Goal: Information Seeking & Learning: Learn about a topic

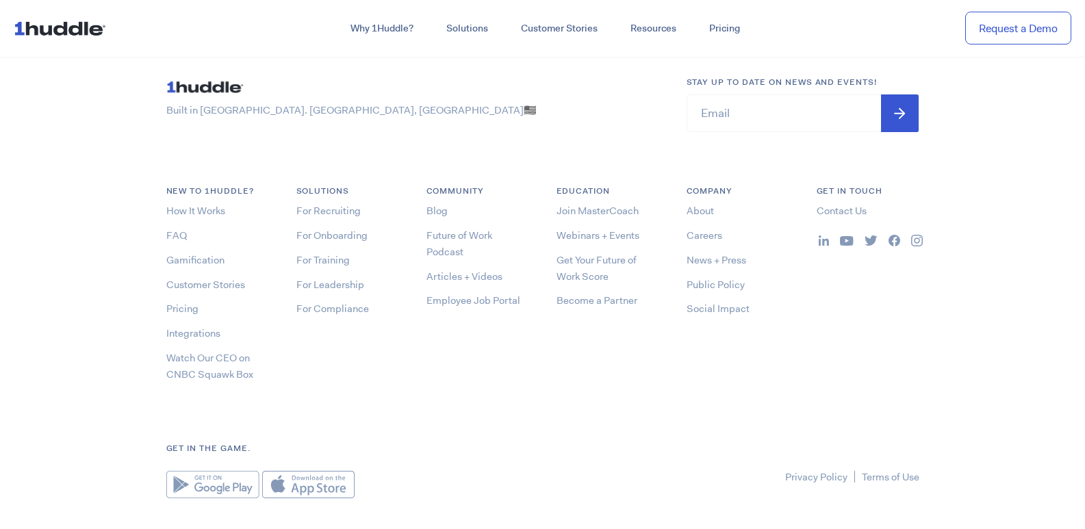
scroll to position [7326, 0]
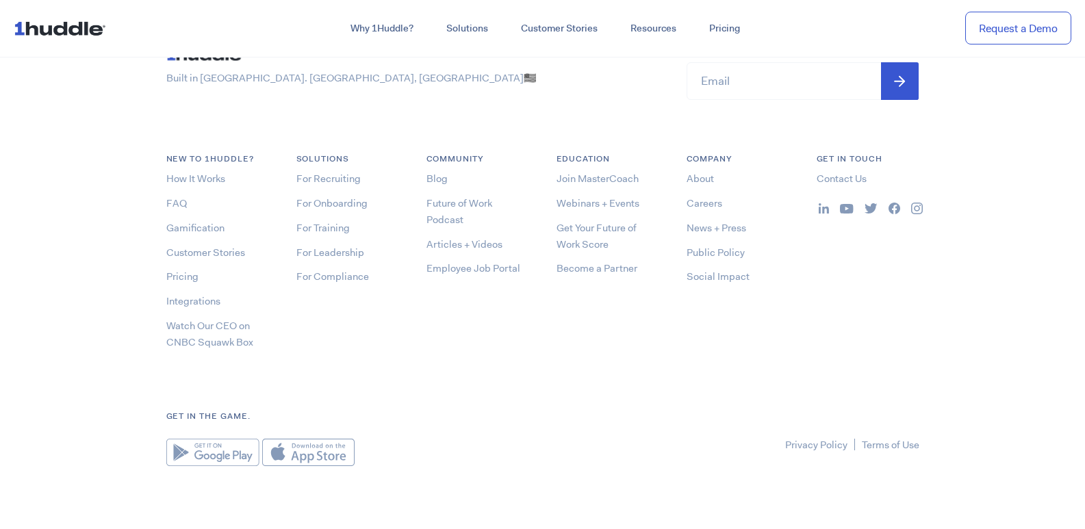
drag, startPoint x: 0, startPoint y: 0, endPoint x: 1020, endPoint y: 500, distance: 1135.7
click at [1020, 500] on footer "Built in Brick City. Newark, NJ 🇺🇸 Stay up to date on news and events! Email * …" at bounding box center [542, 255] width 1085 height 554
click at [954, 387] on footer "Built in Brick City. Newark, NJ 🇺🇸 Stay up to date on news and events! Email * …" at bounding box center [542, 255] width 1085 height 554
click at [1079, 515] on footer "Built in Brick City. Newark, NJ 🇺🇸 Stay up to date on news and events! Email * …" at bounding box center [542, 255] width 1085 height 554
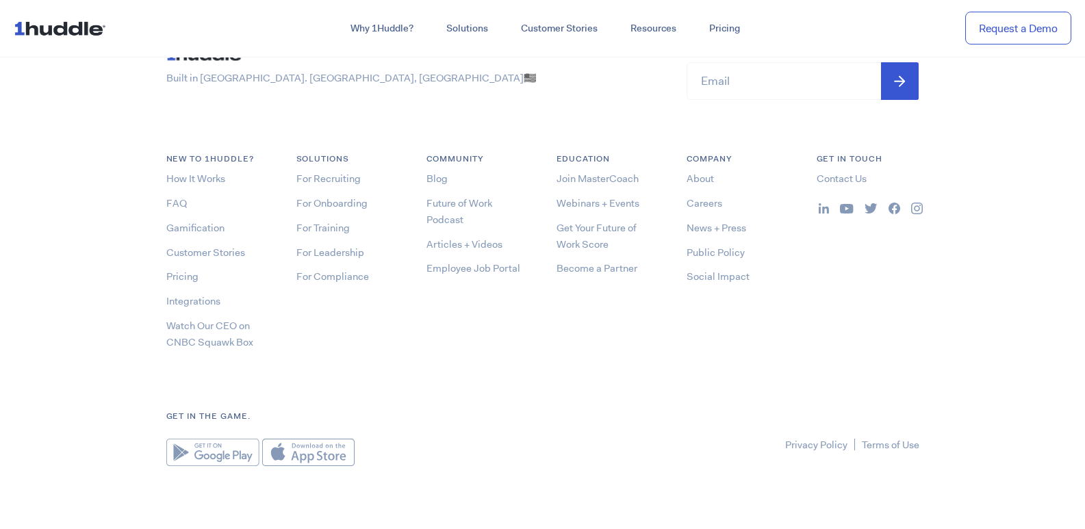
click at [1081, 514] on footer "Built in Brick City. Newark, NJ 🇺🇸 Stay up to date on news and events! Email * …" at bounding box center [542, 255] width 1085 height 554
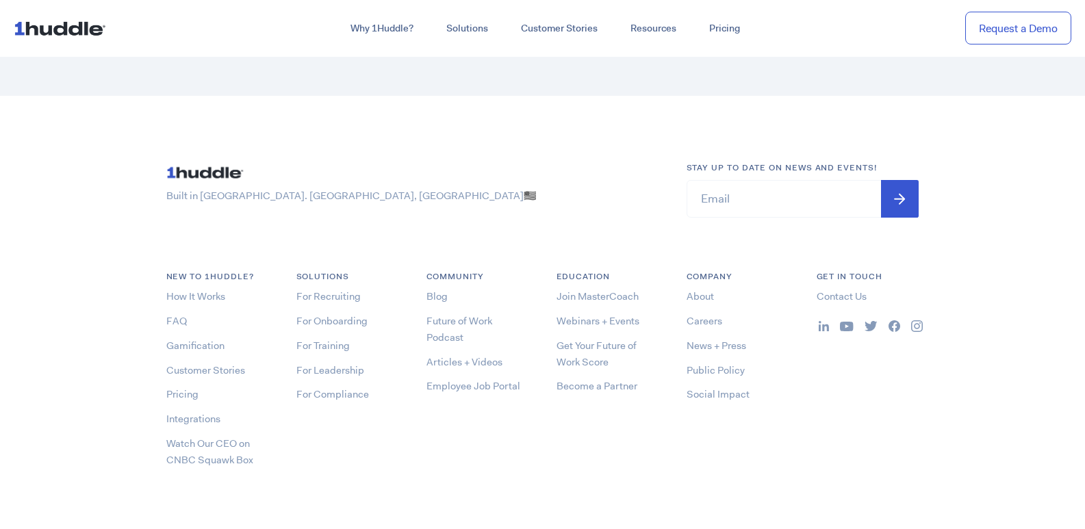
scroll to position [7362, 0]
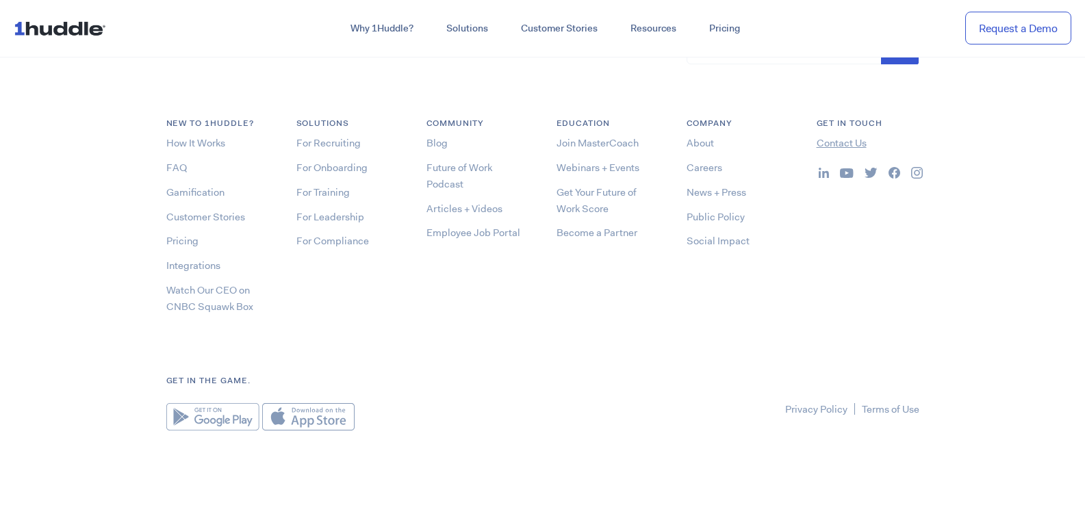
click at [843, 141] on link "Contact Us" at bounding box center [842, 143] width 50 height 14
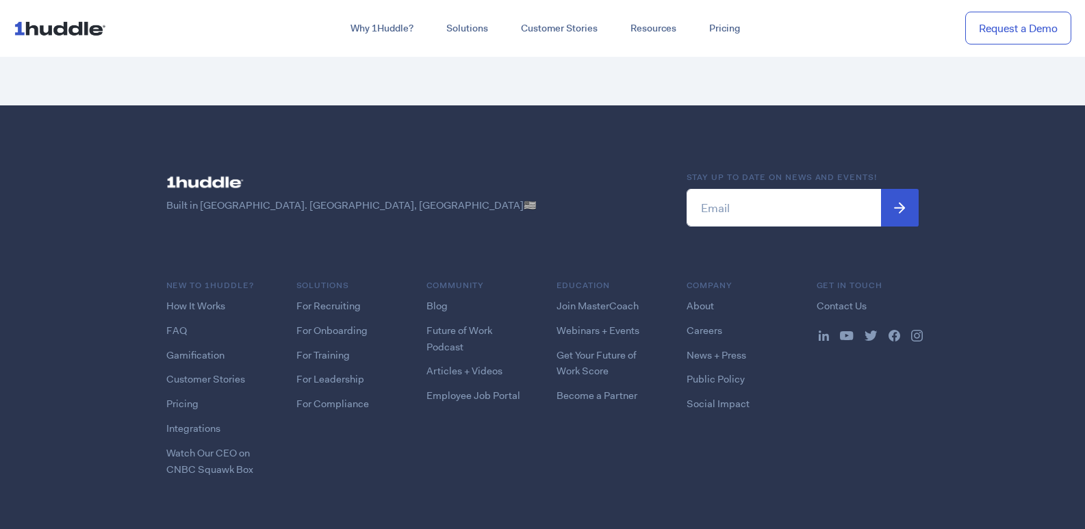
scroll to position [1857, 0]
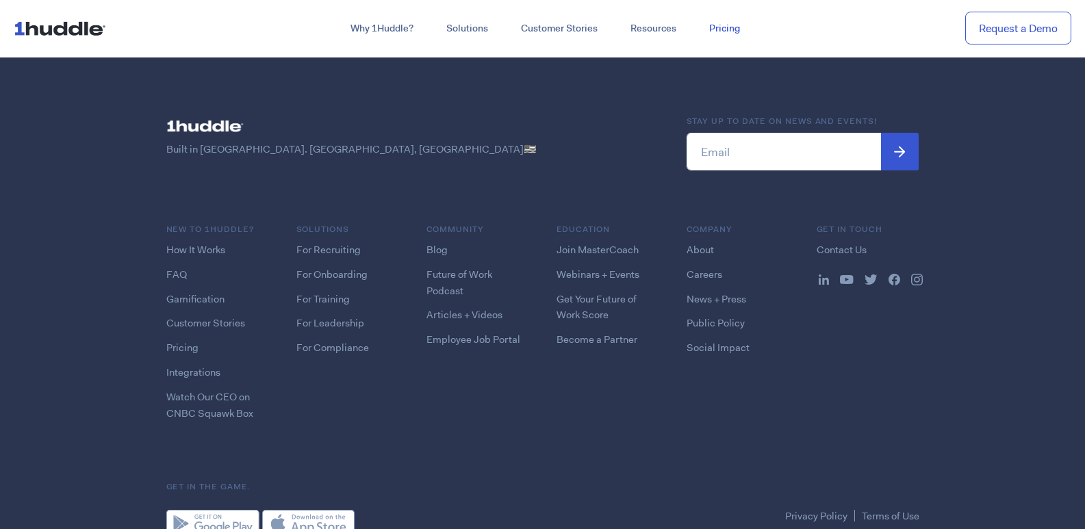
click at [726, 29] on link "Pricing" at bounding box center [725, 28] width 64 height 25
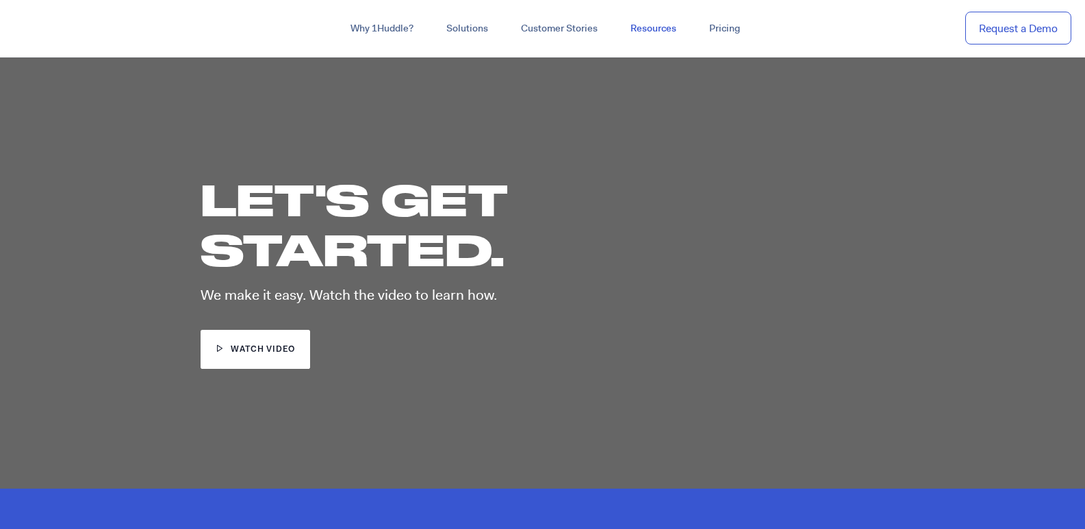
click at [687, 29] on link "Resources" at bounding box center [653, 28] width 79 height 25
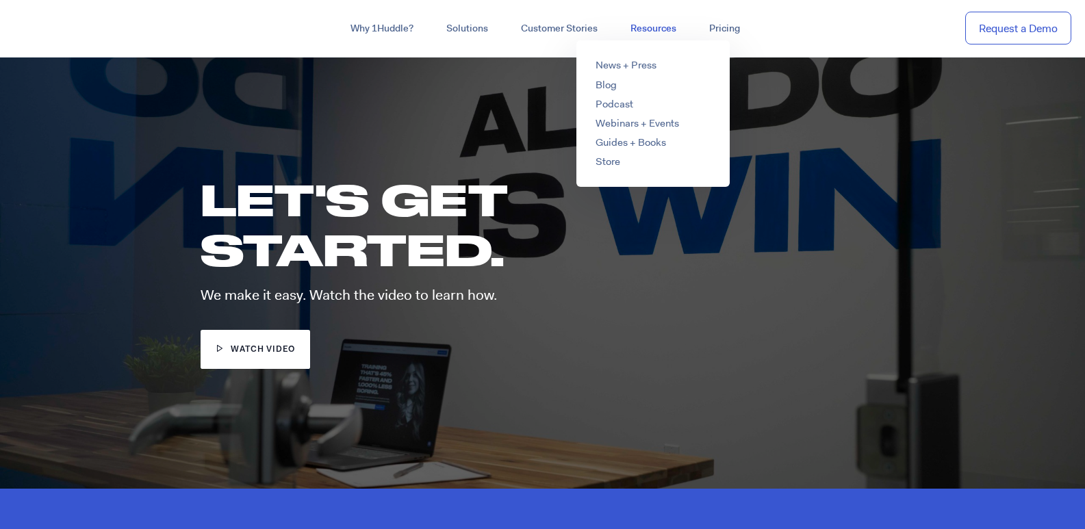
click at [659, 30] on link "Resources" at bounding box center [653, 28] width 79 height 25
click at [653, 30] on link "Resources" at bounding box center [653, 28] width 79 height 25
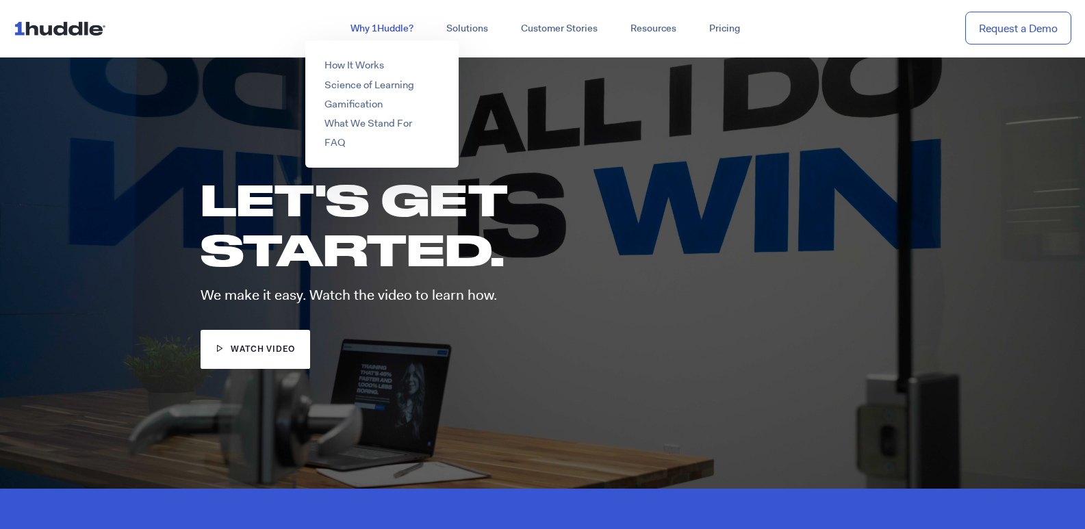
click at [389, 26] on link "Why 1Huddle?" at bounding box center [382, 28] width 96 height 25
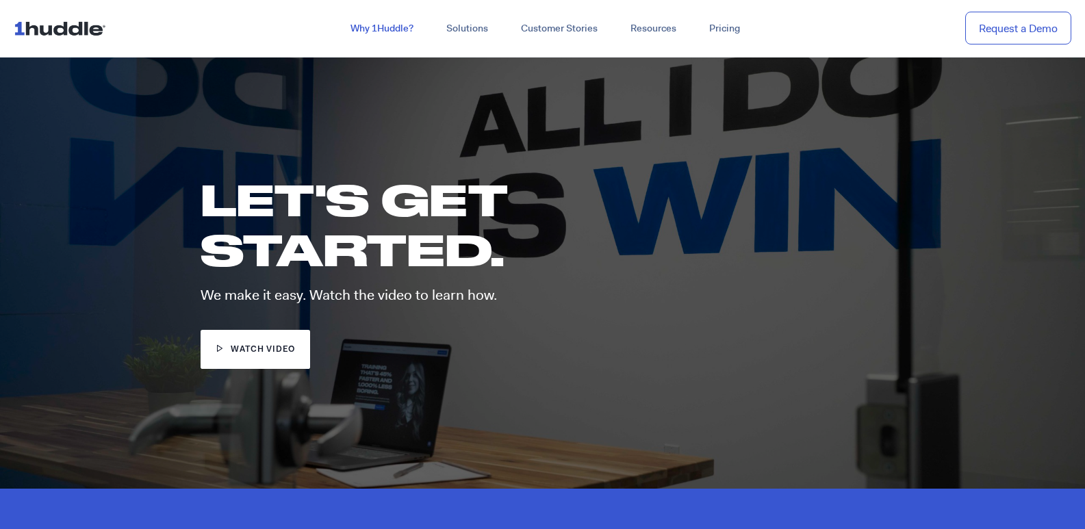
scroll to position [97, 0]
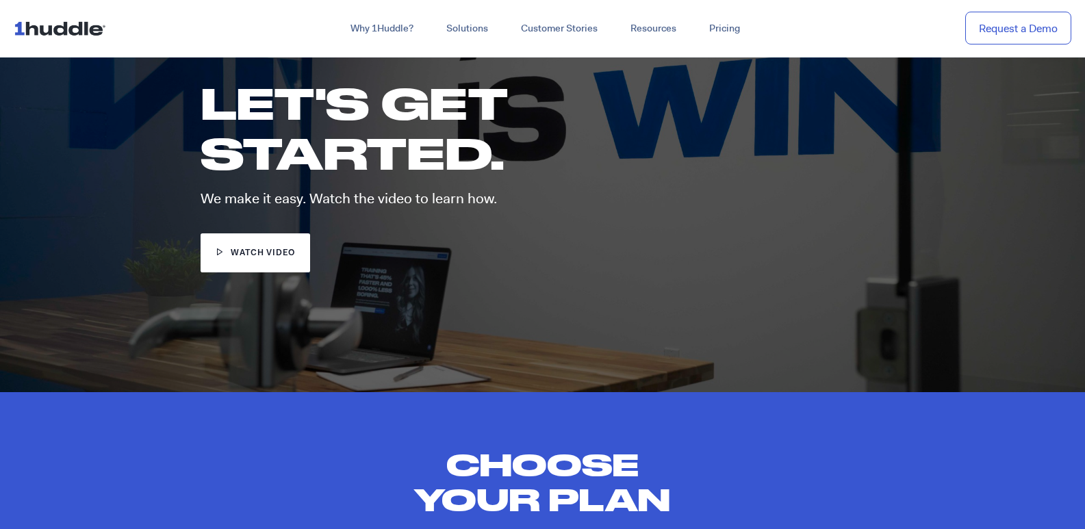
drag, startPoint x: 1077, startPoint y: 71, endPoint x: 1054, endPoint y: 119, distance: 53.6
click at [1054, 119] on div at bounding box center [542, 175] width 1085 height 434
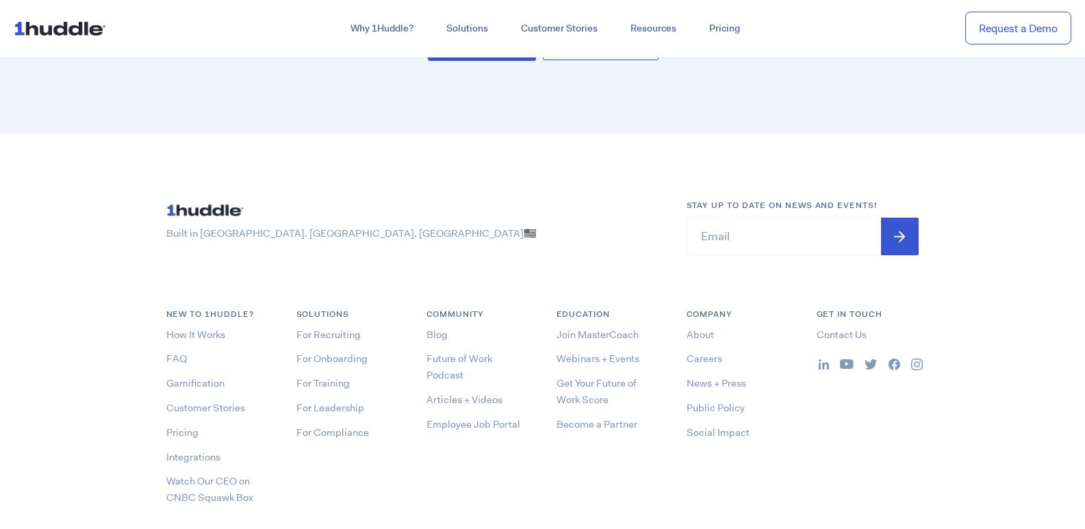
scroll to position [3983, 0]
